Goal: Navigation & Orientation: Understand site structure

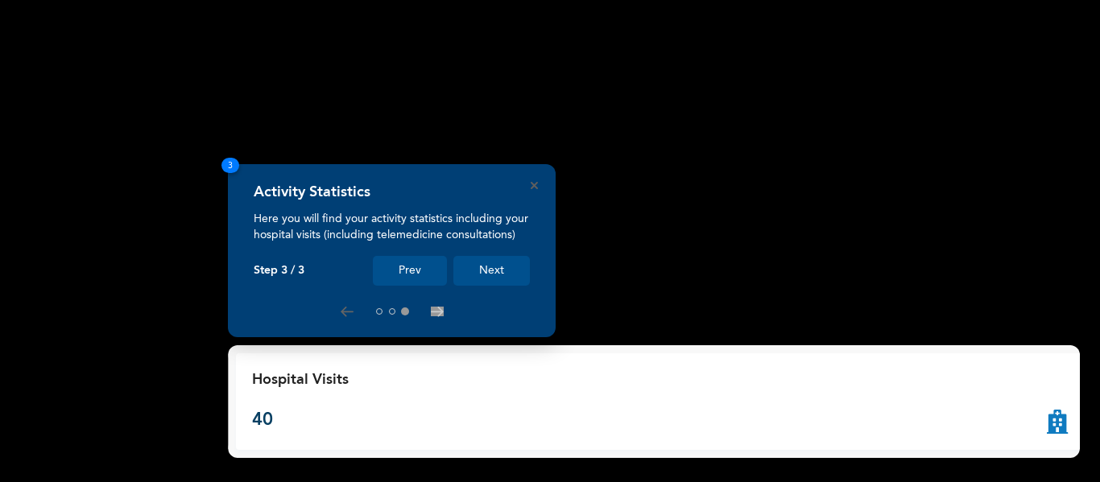
click at [515, 262] on button "Next" at bounding box center [491, 271] width 77 height 30
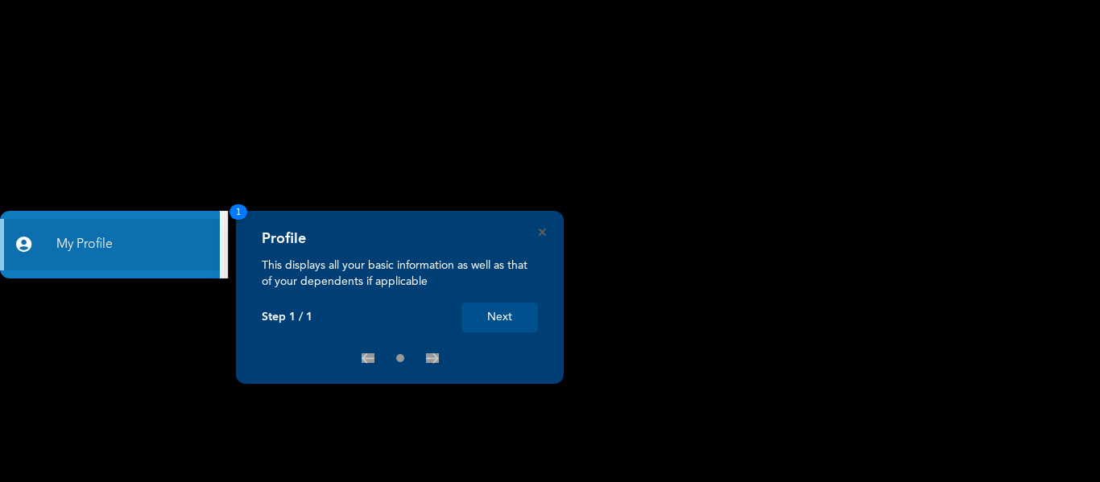
click at [503, 318] on button "Next" at bounding box center [500, 318] width 77 height 30
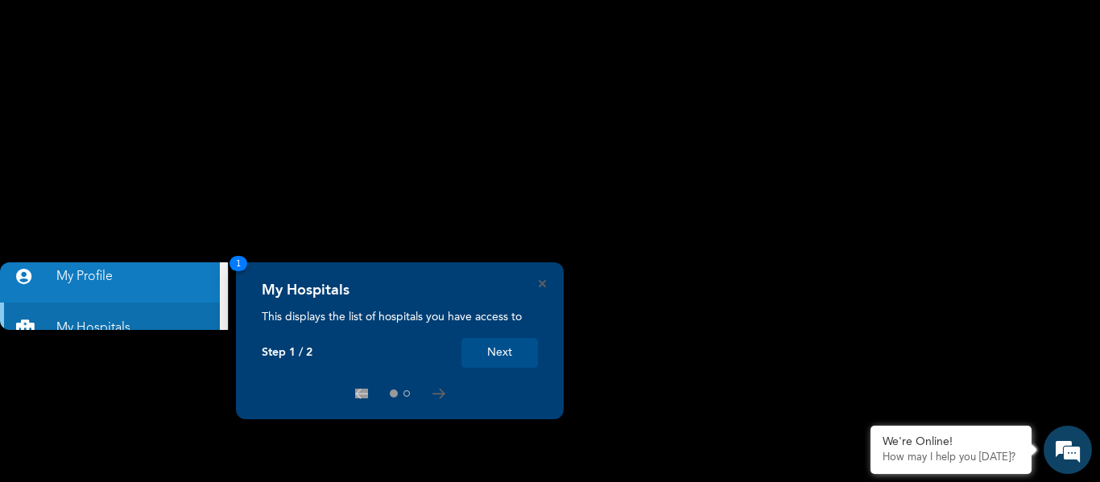
click at [506, 361] on button "Next" at bounding box center [500, 353] width 77 height 30
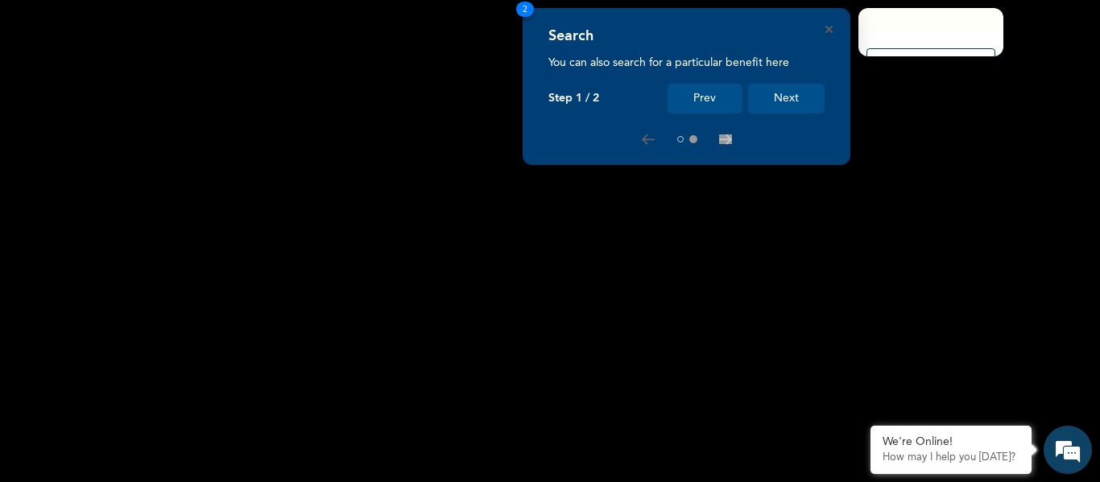
click at [824, 31] on div "Search" at bounding box center [687, 40] width 276 height 27
click at [828, 30] on icon "Close" at bounding box center [829, 29] width 7 height 7
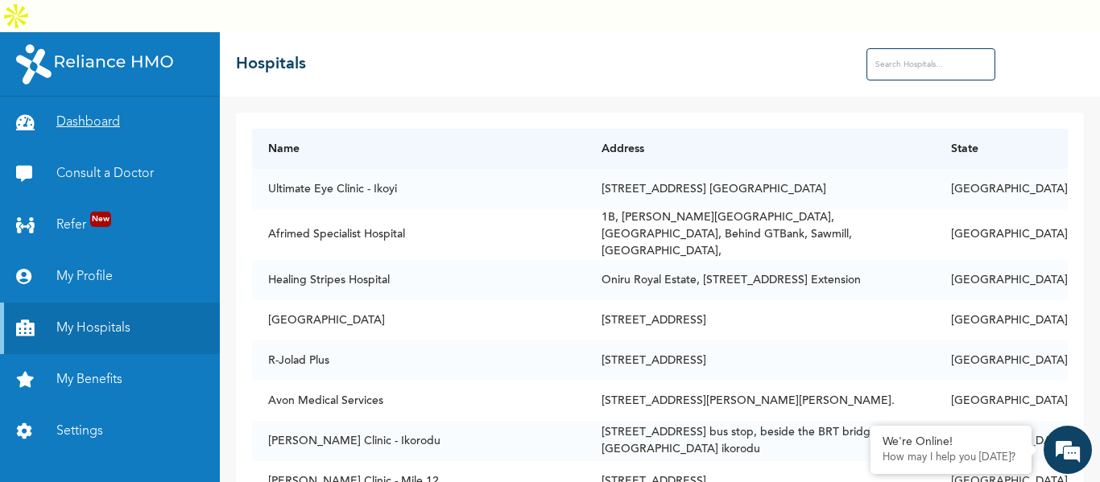
click at [95, 97] on link "Dashboard" at bounding box center [110, 123] width 220 height 52
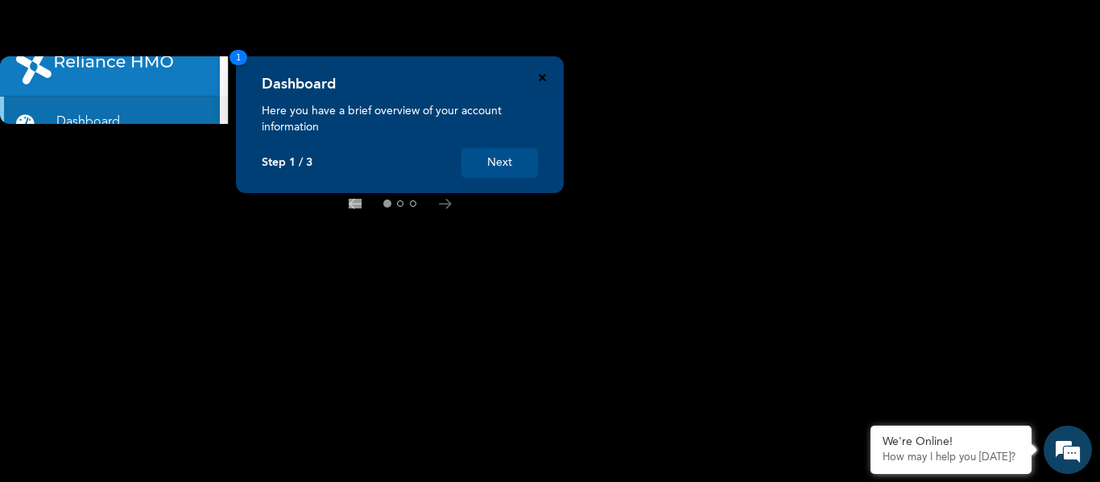
click at [542, 76] on icon "Close" at bounding box center [542, 77] width 7 height 7
